Goal: Task Accomplishment & Management: Use online tool/utility

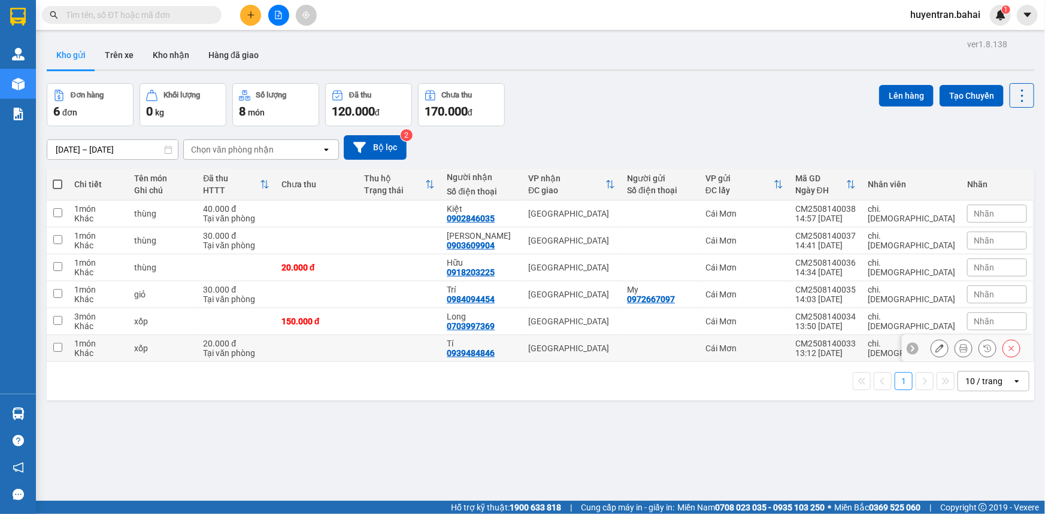
drag, startPoint x: 61, startPoint y: 349, endPoint x: 54, endPoint y: 330, distance: 20.5
click at [61, 348] on input "checkbox" at bounding box center [57, 347] width 9 height 9
checkbox input "true"
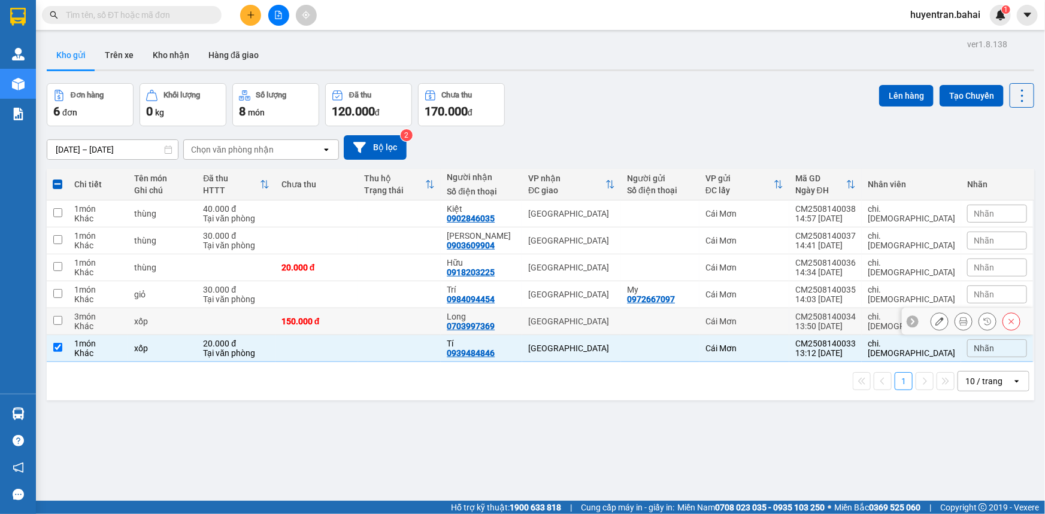
drag, startPoint x: 54, startPoint y: 323, endPoint x: 59, endPoint y: 313, distance: 12.0
click at [56, 319] on input "checkbox" at bounding box center [57, 320] width 9 height 9
checkbox input "true"
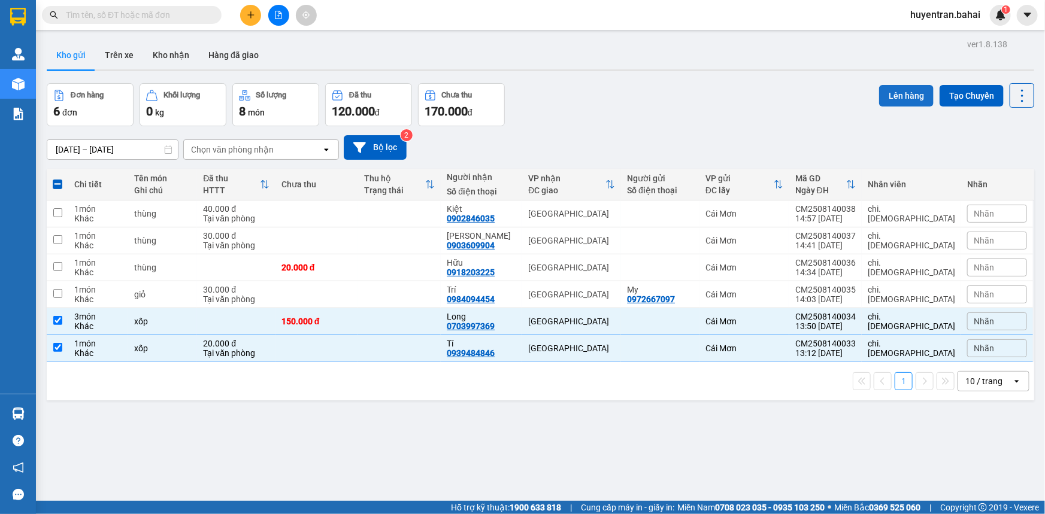
click at [891, 96] on button "Lên hàng" at bounding box center [906, 96] width 54 height 22
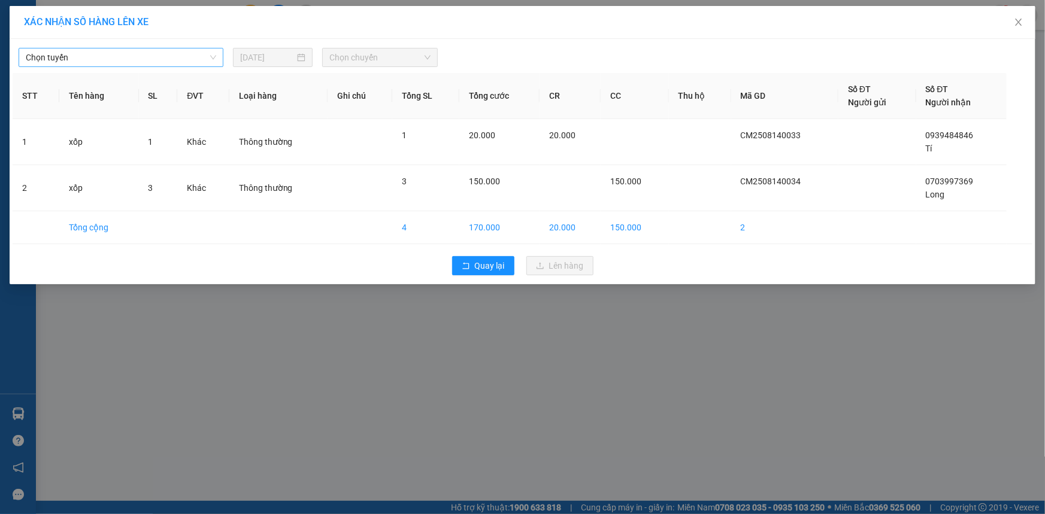
drag, startPoint x: 133, startPoint y: 54, endPoint x: 133, endPoint y: 62, distance: 7.8
click at [133, 59] on span "Chọn tuyến" at bounding box center [121, 57] width 190 height 18
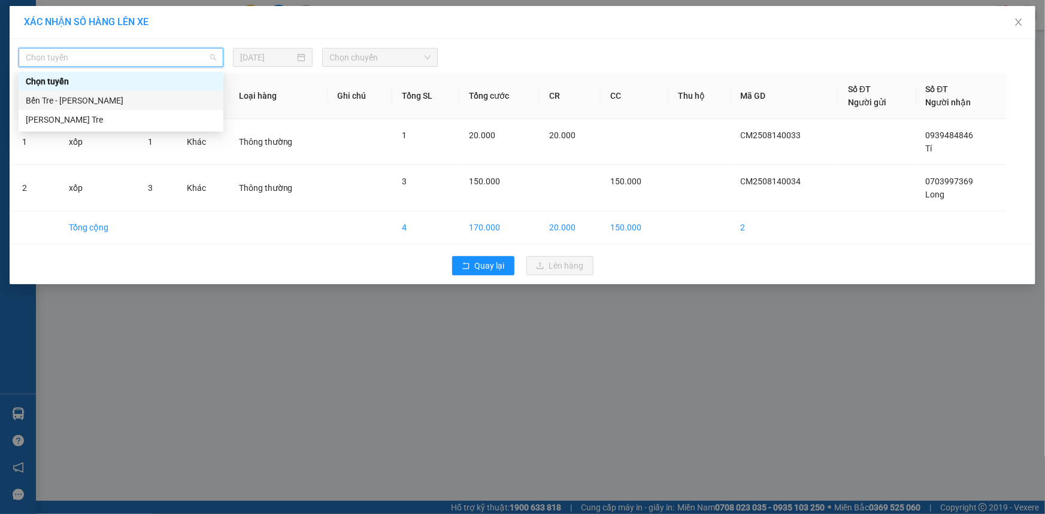
drag, startPoint x: 133, startPoint y: 96, endPoint x: 231, endPoint y: 87, distance: 98.0
click at [152, 96] on div "Bến Tre - Hồ Chí Minh" at bounding box center [121, 100] width 190 height 13
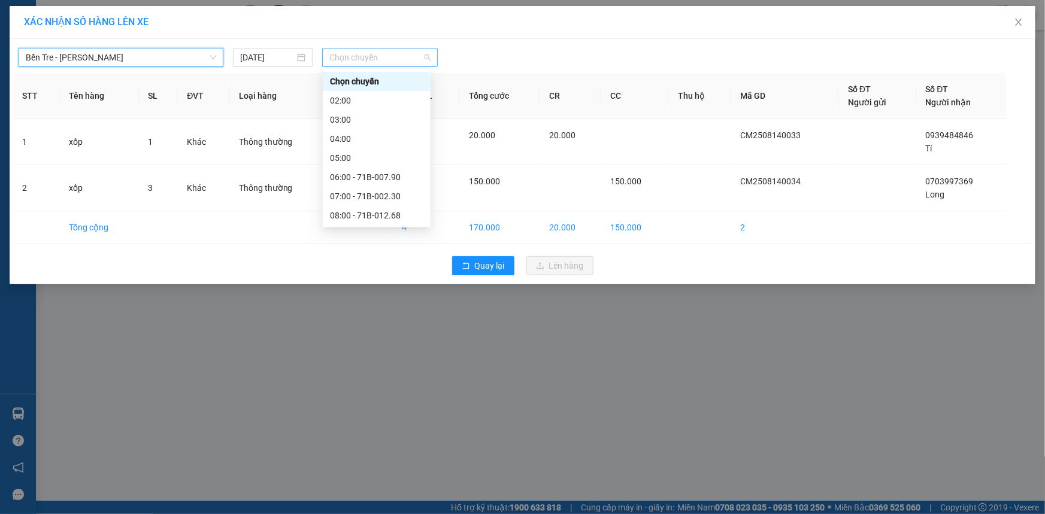
click at [399, 63] on span "Chọn chuyến" at bounding box center [379, 57] width 101 height 18
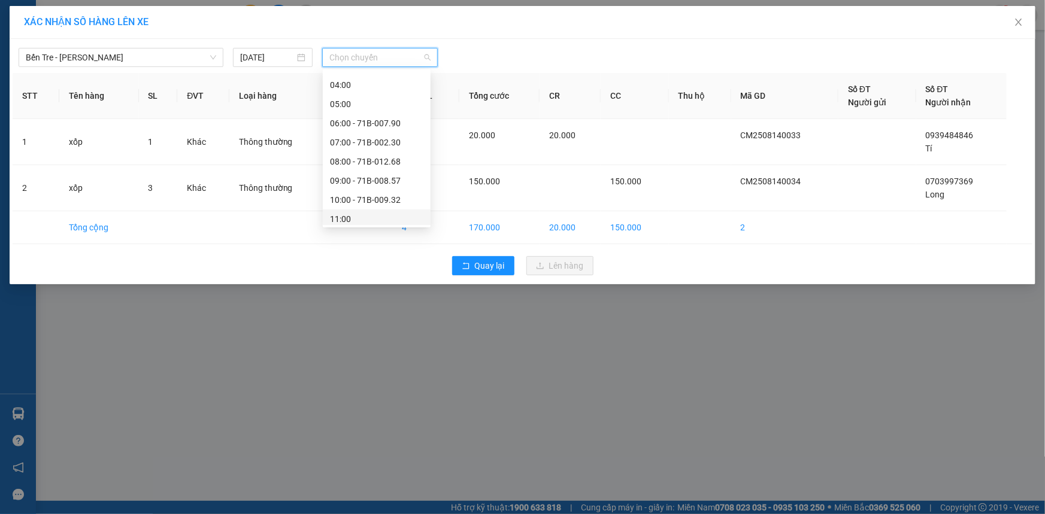
scroll to position [108, 0]
click at [374, 216] on div "14:00" at bounding box center [376, 222] width 93 height 13
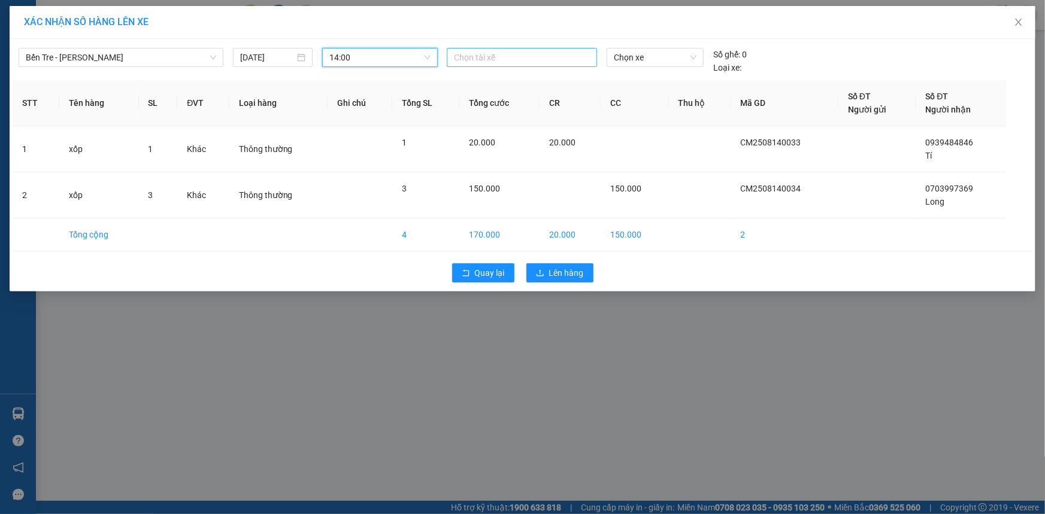
click at [501, 57] on div at bounding box center [522, 57] width 144 height 14
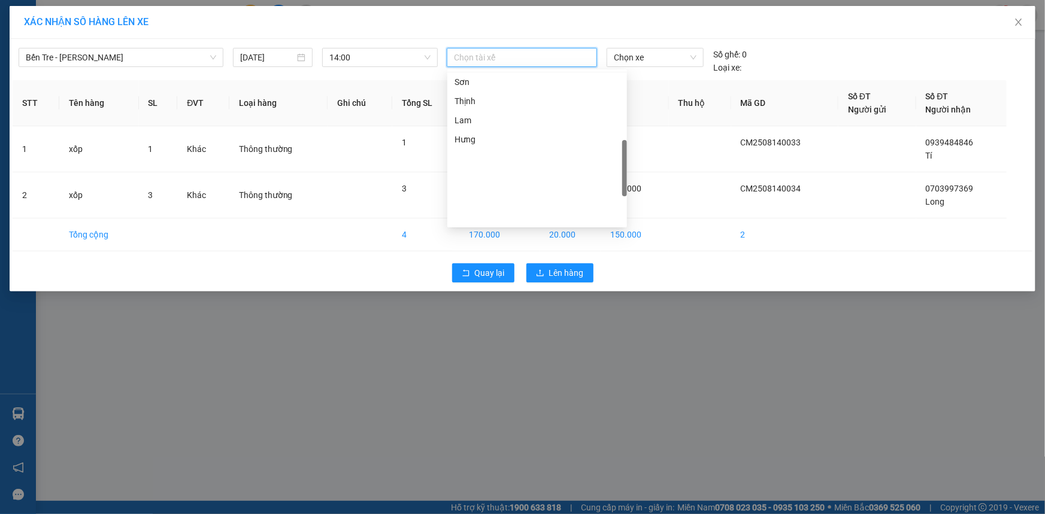
scroll to position [255, 0]
drag, startPoint x: 482, startPoint y: 168, endPoint x: 498, endPoint y: 152, distance: 22.4
click at [484, 165] on div "Tâm" at bounding box center [536, 171] width 165 height 13
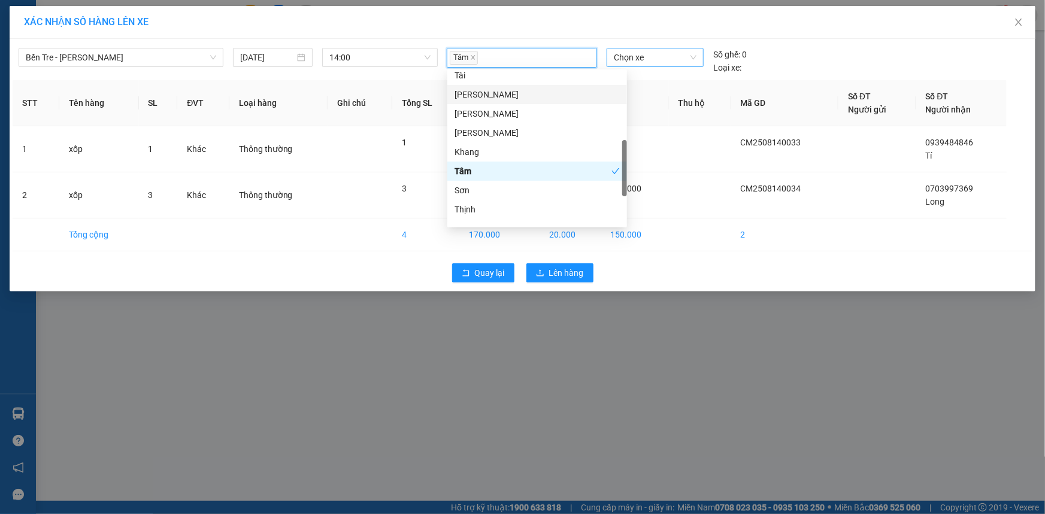
click at [673, 61] on span "Chọn xe" at bounding box center [655, 57] width 83 height 18
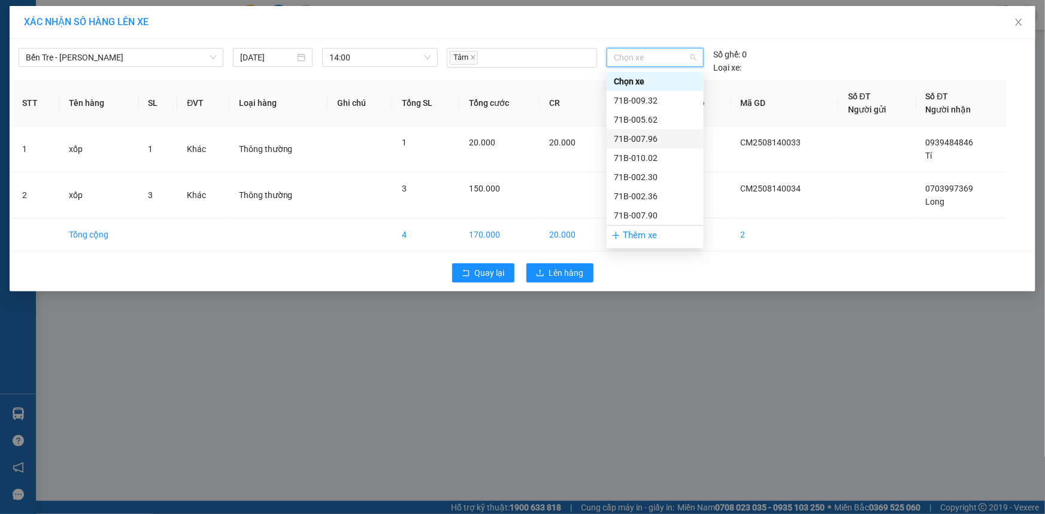
click at [652, 138] on div "71B-007.96" at bounding box center [655, 138] width 83 height 13
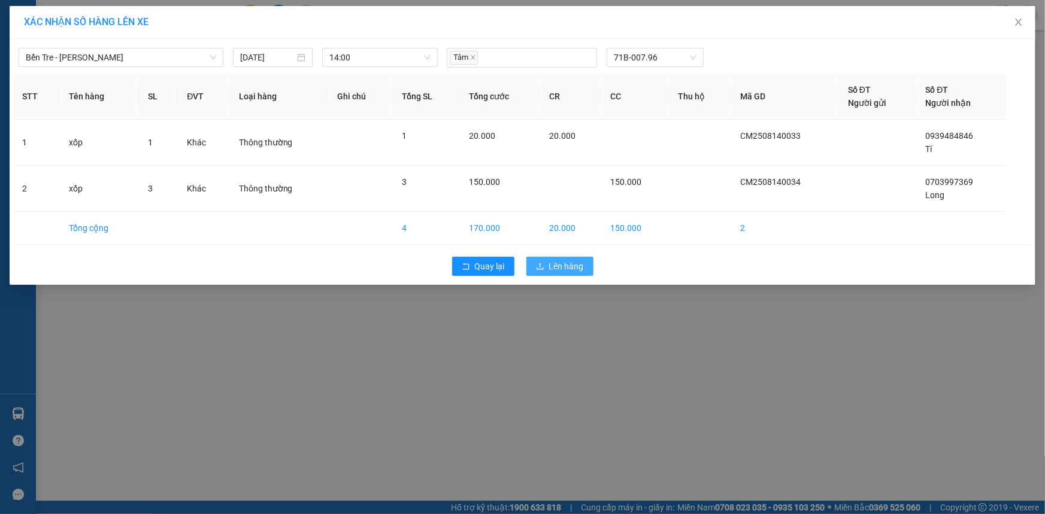
click at [564, 265] on span "Lên hàng" at bounding box center [566, 266] width 35 height 13
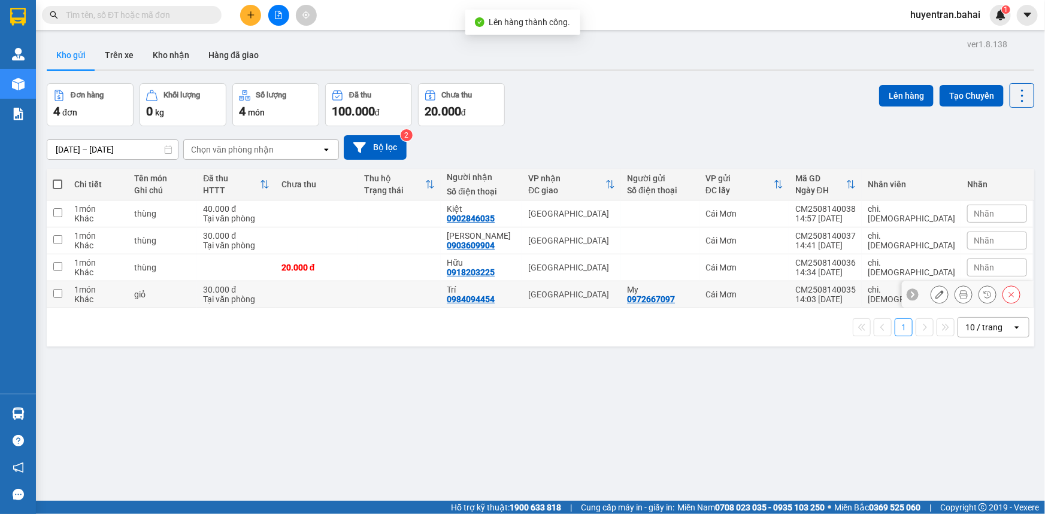
click at [55, 287] on td at bounding box center [58, 294] width 22 height 27
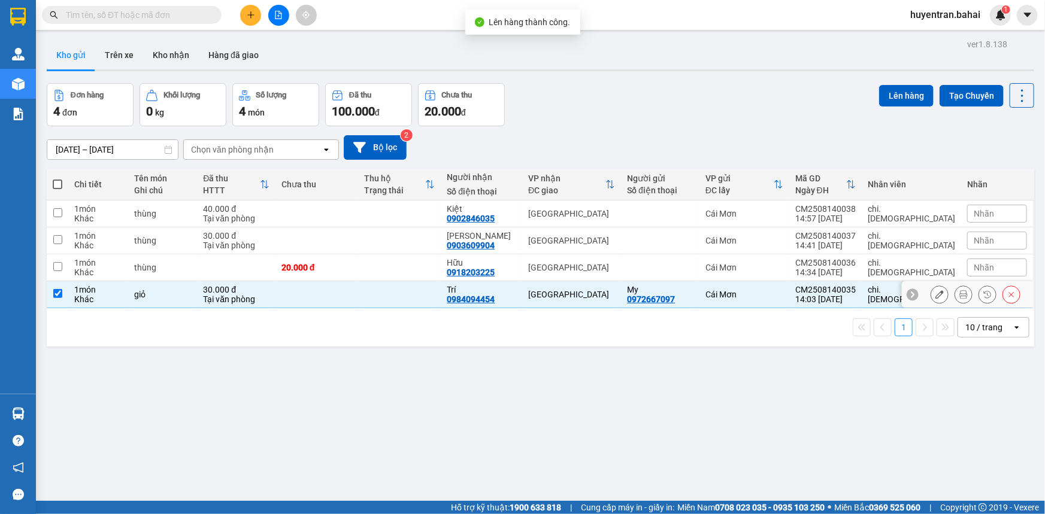
checkbox input "true"
click at [60, 263] on input "checkbox" at bounding box center [57, 266] width 9 height 9
checkbox input "true"
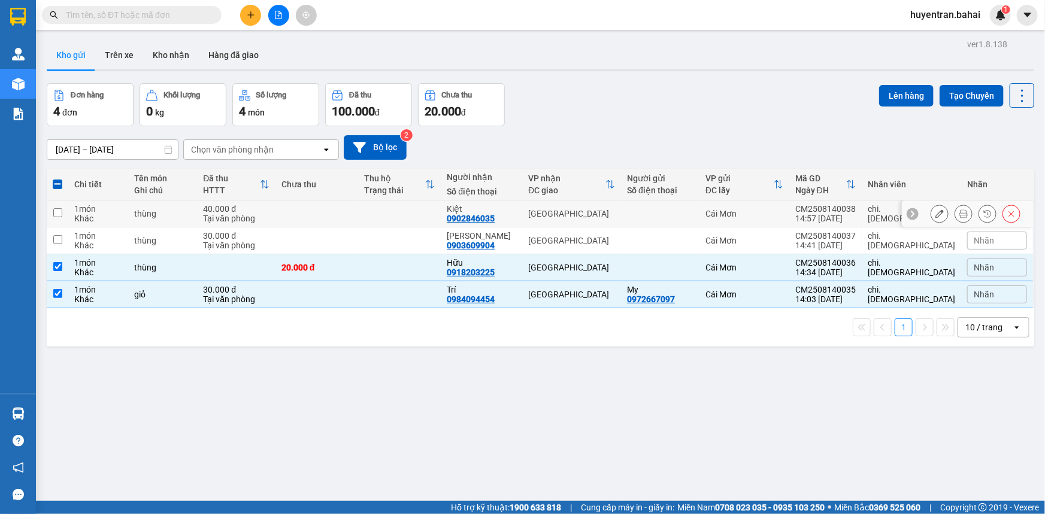
click at [59, 210] on input "checkbox" at bounding box center [57, 212] width 9 height 9
checkbox input "true"
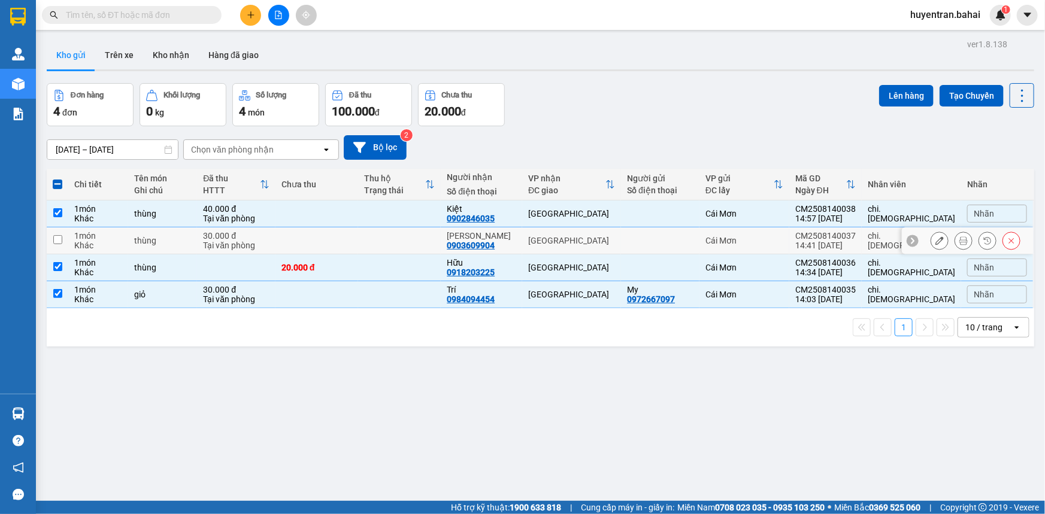
drag, startPoint x: 60, startPoint y: 238, endPoint x: 366, endPoint y: 172, distance: 312.8
click at [65, 237] on td at bounding box center [58, 241] width 22 height 27
checkbox input "true"
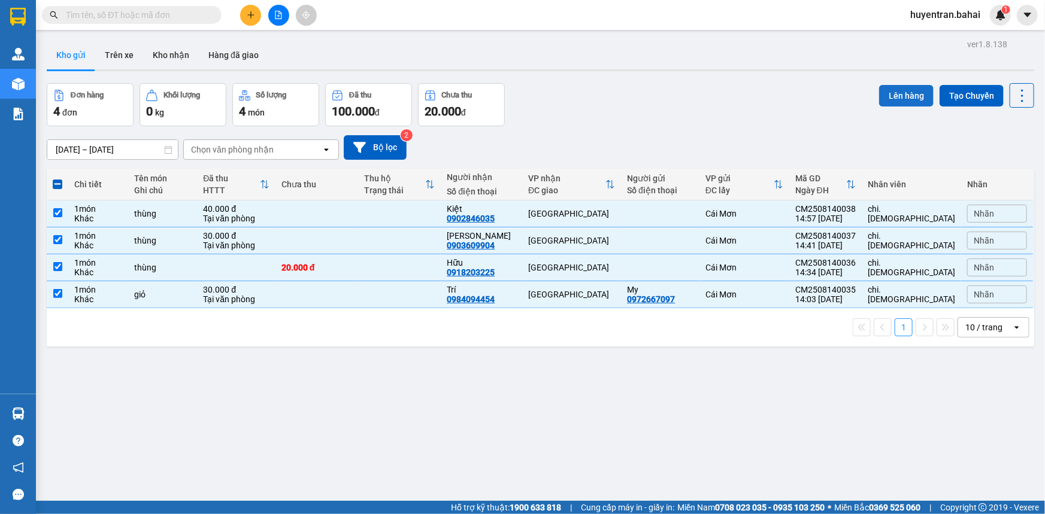
click at [914, 97] on button "Lên hàng" at bounding box center [906, 96] width 54 height 22
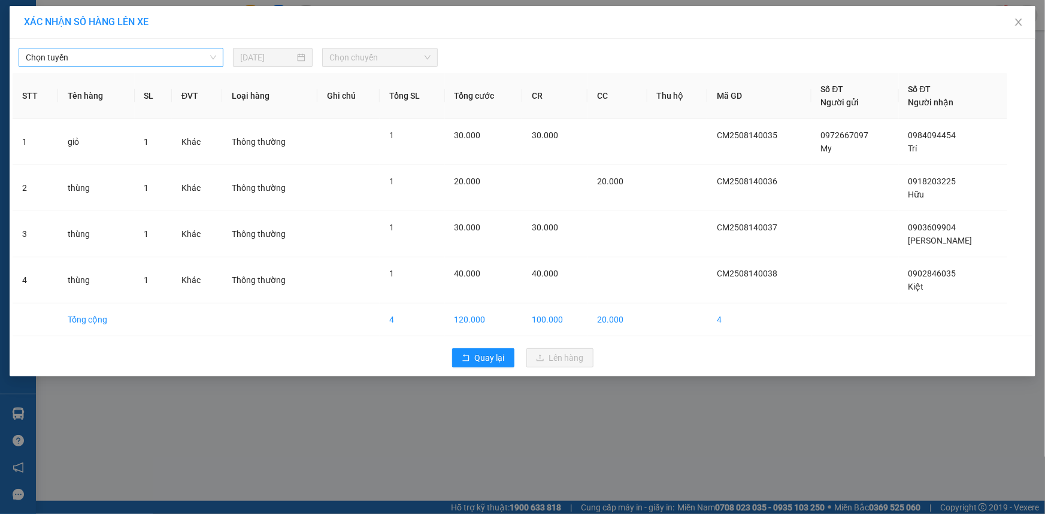
click at [171, 58] on span "Chọn tuyến" at bounding box center [121, 57] width 190 height 18
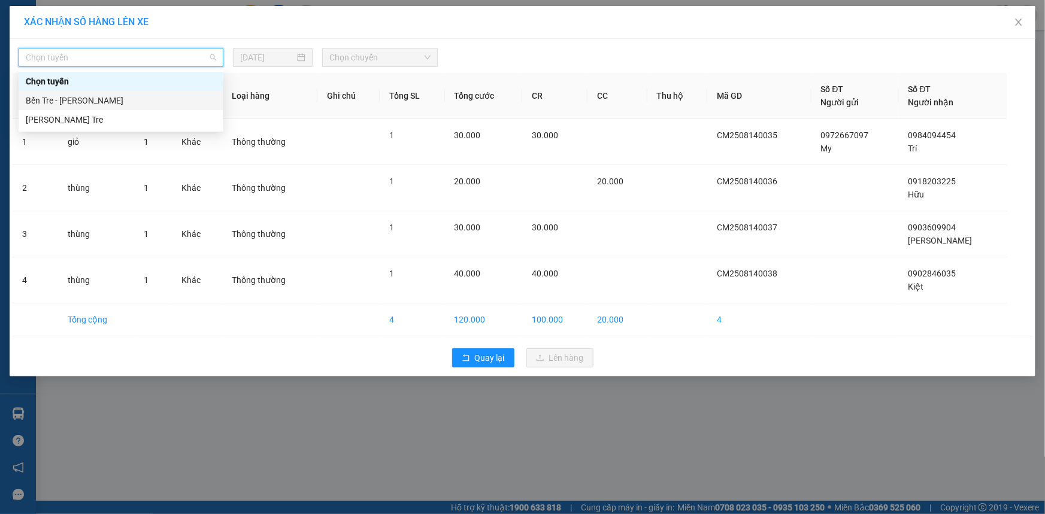
drag, startPoint x: 165, startPoint y: 94, endPoint x: 371, endPoint y: 74, distance: 207.0
click at [173, 92] on div "Bến Tre - Hồ Chí Minh" at bounding box center [121, 100] width 205 height 19
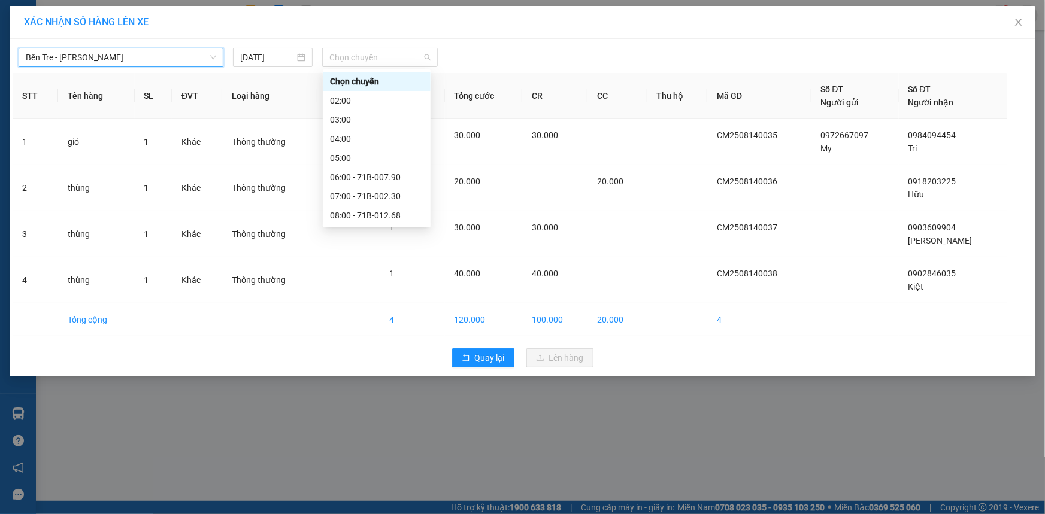
drag, startPoint x: 411, startPoint y: 60, endPoint x: 422, endPoint y: 102, distance: 43.9
click at [411, 60] on span "Chọn chuyến" at bounding box center [379, 57] width 101 height 18
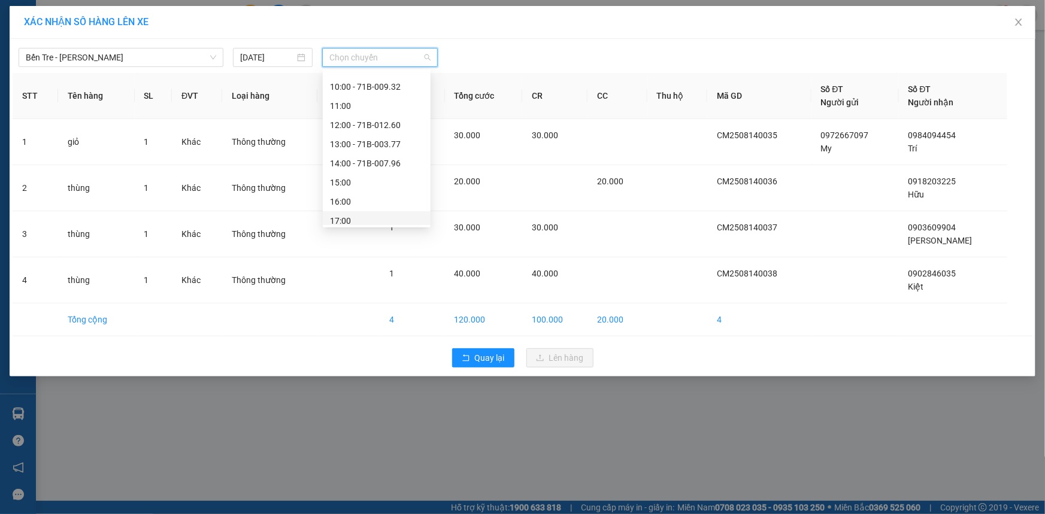
scroll to position [172, 0]
click at [386, 178] on div "15:00" at bounding box center [376, 177] width 93 height 13
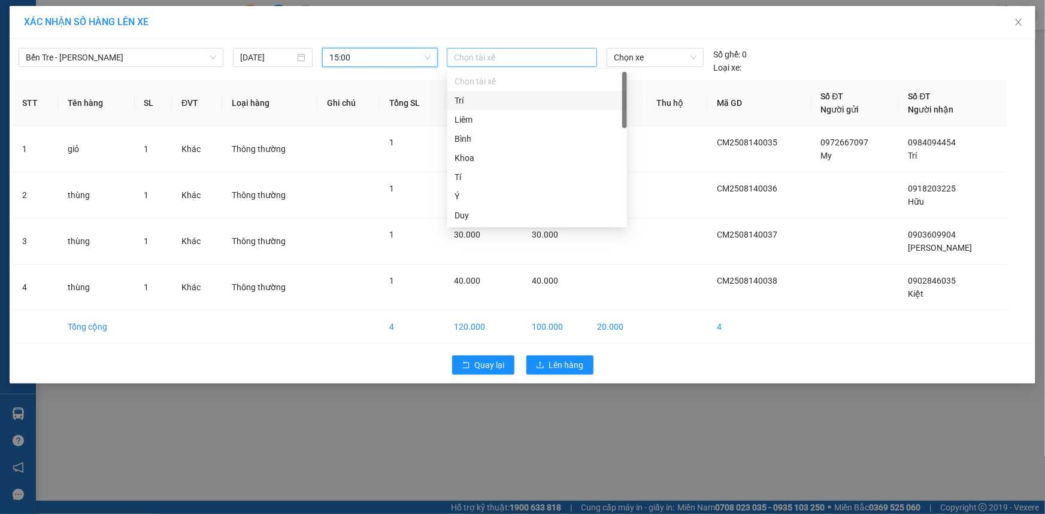
click at [546, 56] on div at bounding box center [522, 57] width 144 height 14
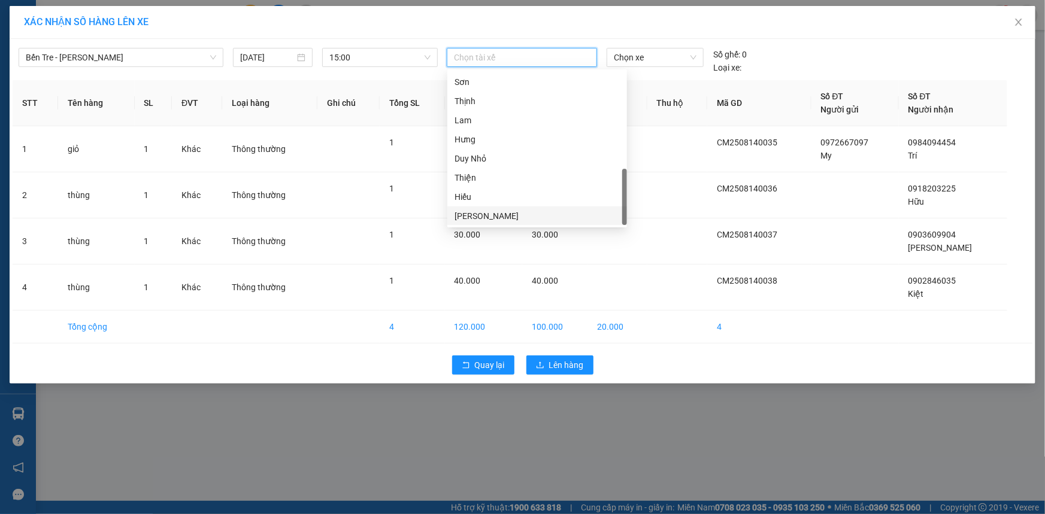
click at [512, 217] on div "Duy Huỳnh" at bounding box center [536, 216] width 165 height 13
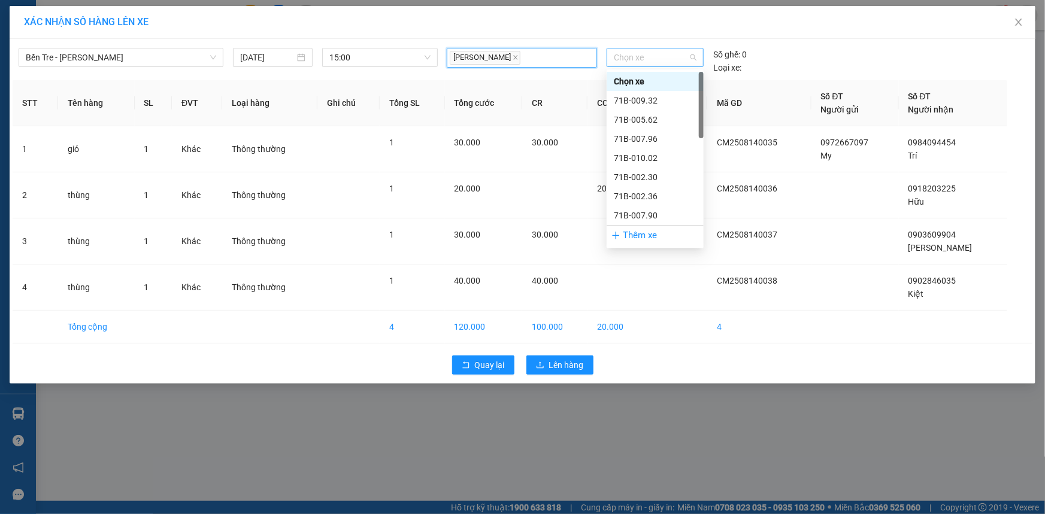
drag, startPoint x: 667, startPoint y: 62, endPoint x: 653, endPoint y: 92, distance: 33.5
click at [667, 63] on span "Chọn xe" at bounding box center [655, 57] width 83 height 18
click at [639, 214] on div "71B-007.90" at bounding box center [655, 215] width 83 height 13
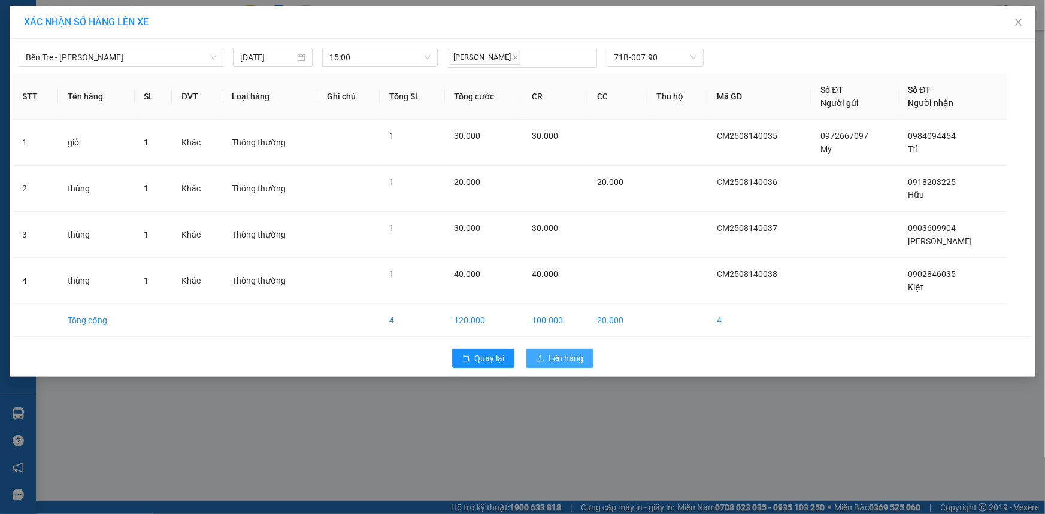
click at [584, 352] on button "Lên hàng" at bounding box center [559, 358] width 67 height 19
